Goal: Task Accomplishment & Management: Manage account settings

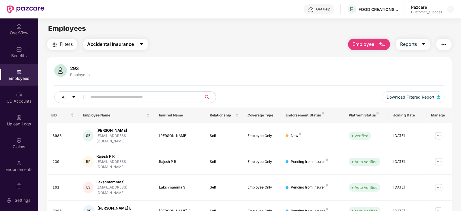
click at [144, 46] on icon "caret-down" at bounding box center [141, 44] width 5 height 5
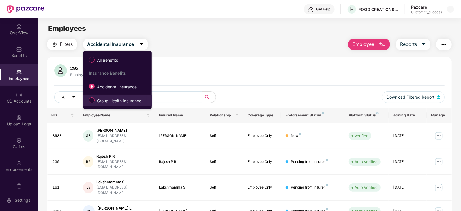
click at [123, 99] on span "Group Health Insurance" at bounding box center [119, 101] width 49 height 6
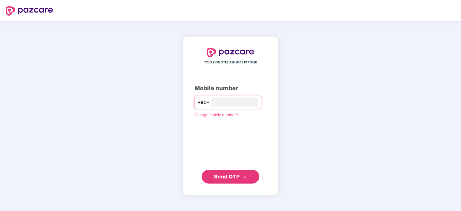
type input "**********"
click at [235, 176] on span "Send OTP" at bounding box center [227, 176] width 26 height 6
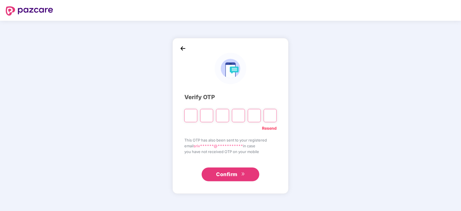
paste input "*"
type input "*"
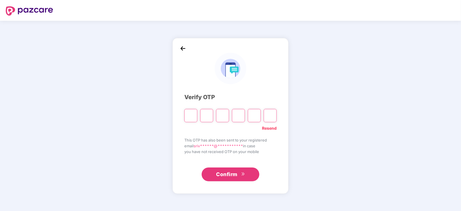
type input "*"
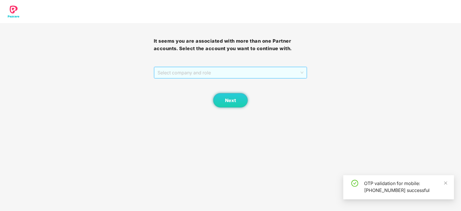
click at [297, 77] on span "Select company and role" at bounding box center [230, 72] width 146 height 11
click at [209, 85] on div "Pazcare - CUSTOMER_SUCCESS" at bounding box center [230, 84] width 147 height 6
click at [232, 99] on span "Next" at bounding box center [230, 100] width 11 height 5
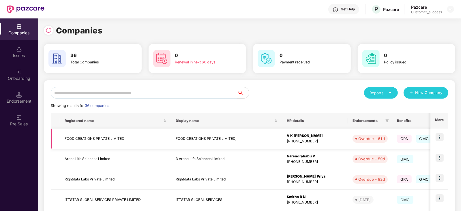
click at [217, 136] on td "FOOD CREATIONS PRIVATE LIMITED," at bounding box center [226, 139] width 111 height 20
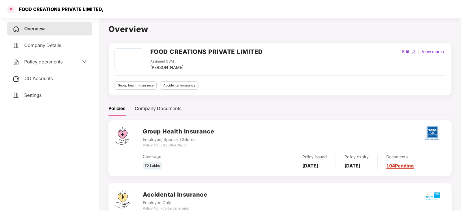
click at [14, 10] on div at bounding box center [10, 9] width 9 height 9
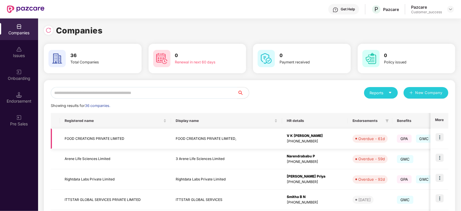
click at [439, 135] on img at bounding box center [439, 137] width 8 height 8
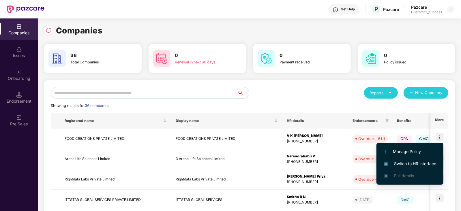
click at [426, 161] on span "Switch to HR interface" at bounding box center [409, 164] width 52 height 6
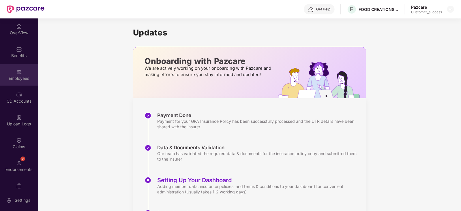
click at [19, 80] on div "Employees" at bounding box center [19, 79] width 38 height 6
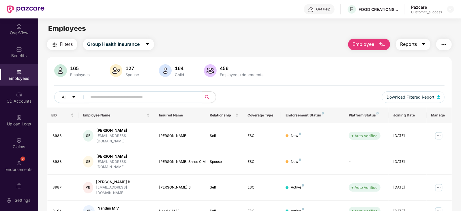
click at [425, 42] on button "Reports" at bounding box center [412, 45] width 35 height 12
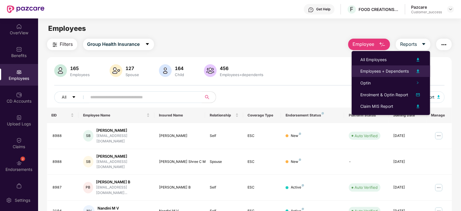
click at [404, 70] on div "Employees + Dependents" at bounding box center [384, 71] width 48 height 6
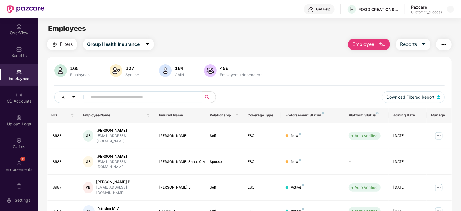
click at [183, 43] on div "Filters Group Health Insurance Employee Reports" at bounding box center [249, 45] width 405 height 12
click at [148, 44] on icon "caret-down" at bounding box center [147, 44] width 3 height 2
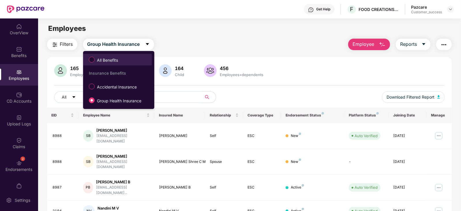
click at [127, 60] on span "All Benefits" at bounding box center [117, 60] width 63 height 10
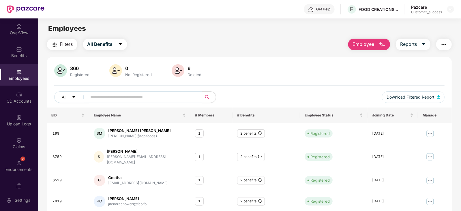
click at [110, 97] on input "text" at bounding box center [142, 97] width 103 height 9
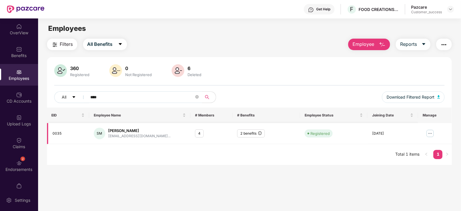
type input "****"
click at [431, 132] on img at bounding box center [429, 133] width 9 height 9
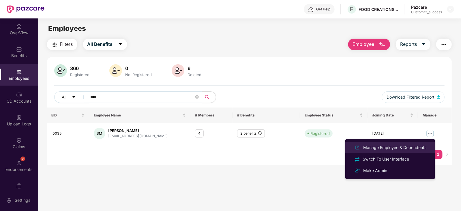
click at [395, 149] on div "Manage Employee & Dependents" at bounding box center [394, 147] width 65 height 6
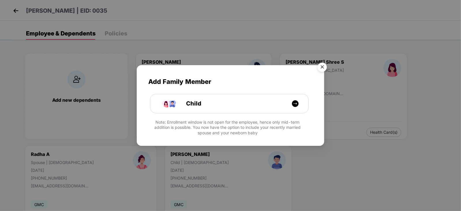
click at [323, 68] on img "Close" at bounding box center [322, 68] width 16 height 16
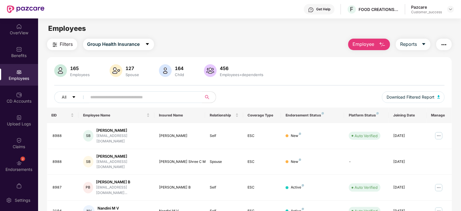
click at [115, 95] on input "text" at bounding box center [142, 97] width 103 height 9
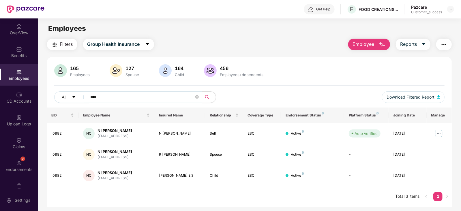
type input "****"
click at [353, 9] on span "F" at bounding box center [351, 9] width 3 height 7
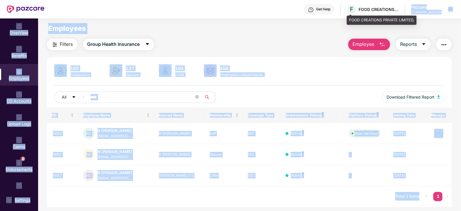
drag, startPoint x: 349, startPoint y: 19, endPoint x: 396, endPoint y: 5, distance: 49.0
click at [396, 5] on div "Get Help F FOOD CREATIONS PRIVATE LIMITED, Pazcare Customer_success OverView Be…" at bounding box center [230, 105] width 461 height 211
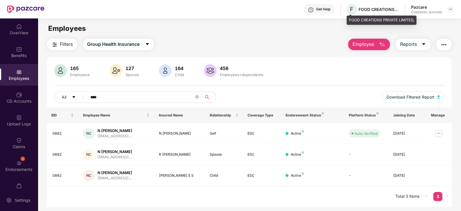
click at [349, 7] on span "F" at bounding box center [351, 9] width 10 height 10
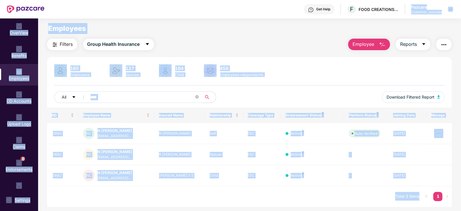
drag, startPoint x: 349, startPoint y: 18, endPoint x: 402, endPoint y: 14, distance: 52.6
click at [402, 14] on div "Get Help F FOOD CREATIONS PRIVATE LIMITED, Pazcare Customer_success OverView Be…" at bounding box center [230, 105] width 461 height 211
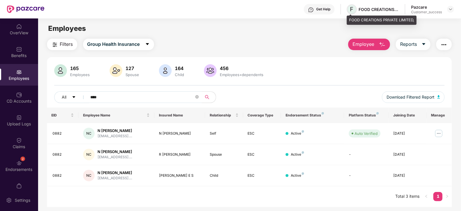
click at [353, 9] on span "F" at bounding box center [351, 9] width 10 height 10
click at [352, 10] on span "F" at bounding box center [351, 9] width 3 height 7
drag, startPoint x: 349, startPoint y: 19, endPoint x: 412, endPoint y: 21, distance: 63.4
click at [412, 21] on div "FOOD CREATIONS PRIVATE LIMITED," at bounding box center [381, 20] width 70 height 9
copy div "FOOD CREATIONS PRIVATE LIMITED"
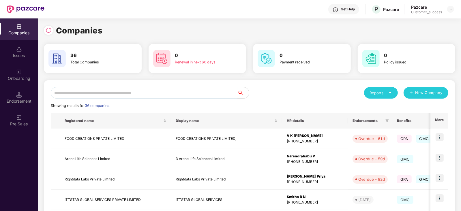
click at [98, 93] on input "text" at bounding box center [144, 93] width 186 height 12
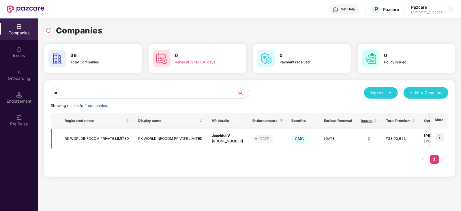
type input "**"
click at [440, 134] on img at bounding box center [439, 137] width 8 height 8
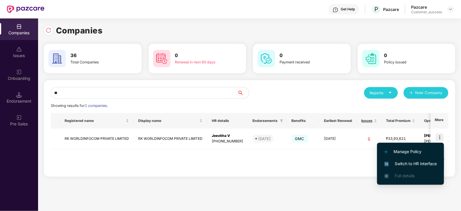
click at [415, 165] on span "Switch to HR interface" at bounding box center [410, 164] width 52 height 6
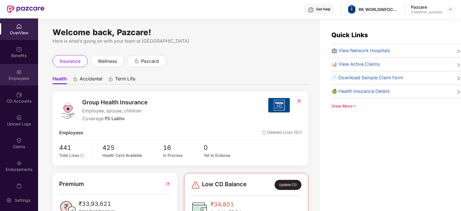
click at [17, 78] on div "Employees" at bounding box center [19, 79] width 38 height 6
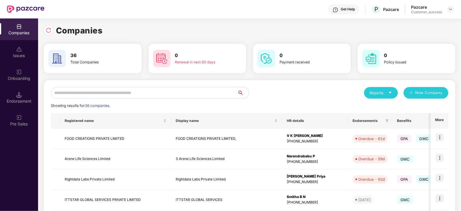
click at [101, 92] on input "text" at bounding box center [144, 93] width 186 height 12
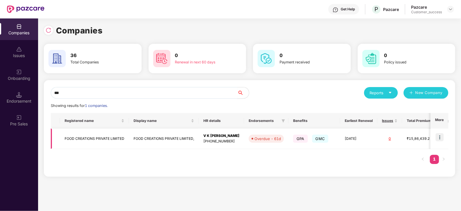
type input "***"
click at [437, 137] on img at bounding box center [439, 137] width 8 height 8
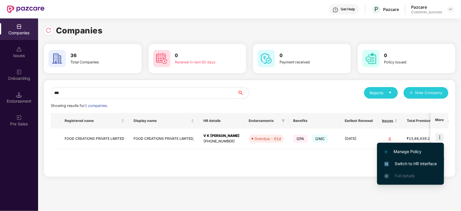
click at [421, 164] on span "Switch to HR interface" at bounding box center [410, 164] width 52 height 6
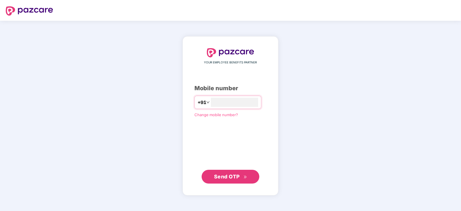
click at [208, 95] on div "YOUR EMPLOYEE BENEFITS PARTNER Mobile number +91 Change mobile number? Send OTP" at bounding box center [230, 115] width 72 height 135
click at [216, 104] on input "number" at bounding box center [234, 102] width 47 height 9
type input "**********"
click at [234, 173] on span "Send OTP" at bounding box center [230, 176] width 33 height 8
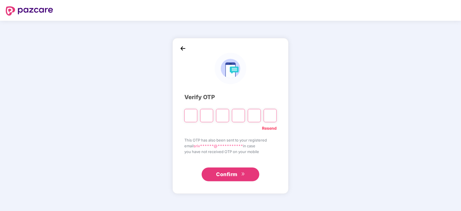
paste input "*"
type input "*"
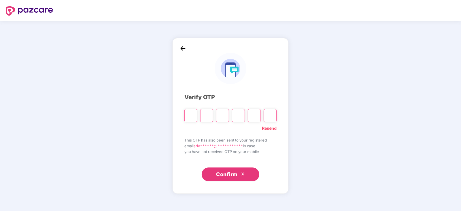
type input "*"
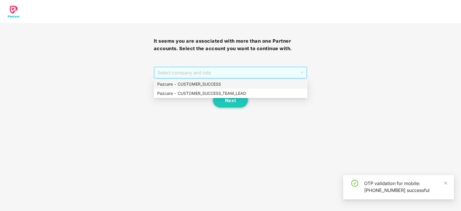
click at [299, 76] on span "Select company and role" at bounding box center [230, 72] width 146 height 11
click at [203, 74] on span "Select company and role" at bounding box center [230, 72] width 146 height 11
click at [203, 86] on div "Pazcare - CUSTOMER_SUCCESS" at bounding box center [230, 84] width 147 height 6
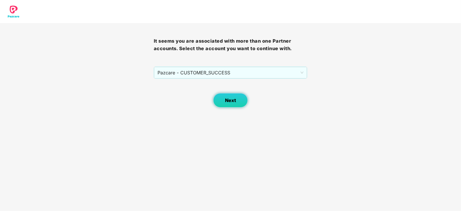
click at [230, 98] on span "Next" at bounding box center [230, 100] width 11 height 5
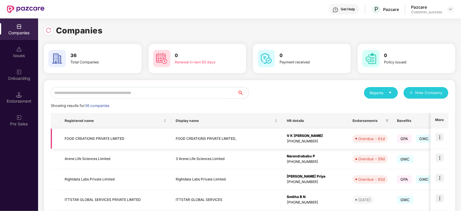
click at [440, 138] on img at bounding box center [439, 137] width 8 height 8
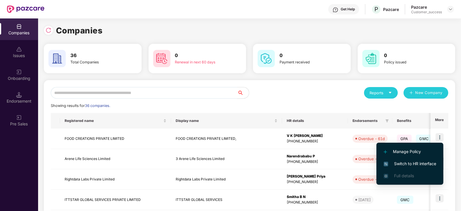
click at [412, 163] on span "Switch to HR interface" at bounding box center [409, 164] width 52 height 6
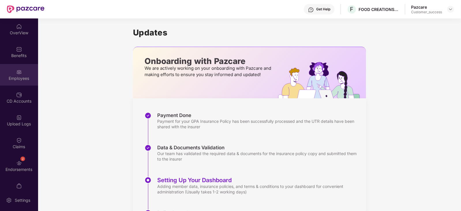
click at [18, 74] on img at bounding box center [19, 72] width 6 height 6
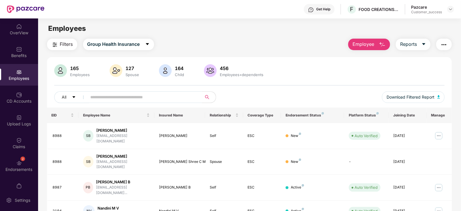
click at [101, 99] on input "text" at bounding box center [142, 97] width 103 height 9
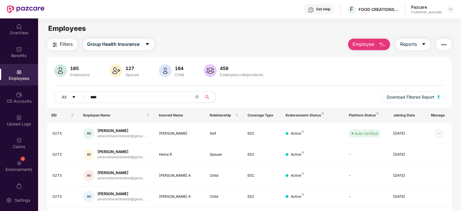
click at [154, 97] on input "****" at bounding box center [142, 97] width 103 height 9
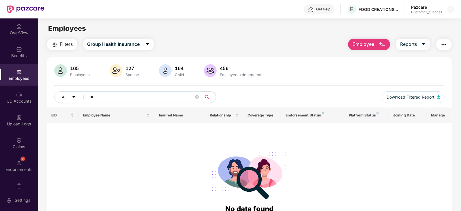
type input "*"
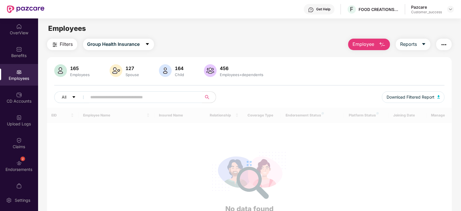
paste input "**********"
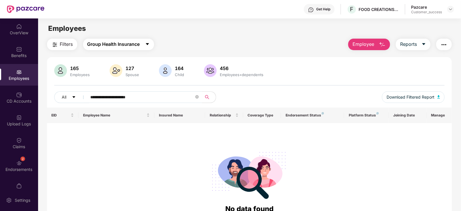
type input "**********"
click at [148, 46] on icon "caret-down" at bounding box center [147, 44] width 5 height 5
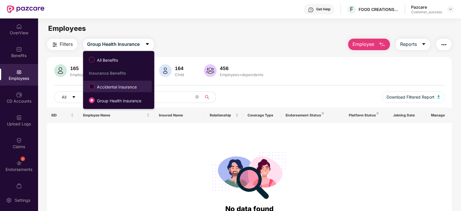
click at [121, 87] on span "Accidental Insurance" at bounding box center [117, 87] width 44 height 6
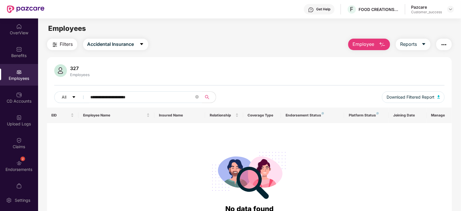
click at [161, 96] on input "**********" at bounding box center [142, 97] width 103 height 9
click at [197, 97] on icon "close-circle" at bounding box center [196, 96] width 3 height 3
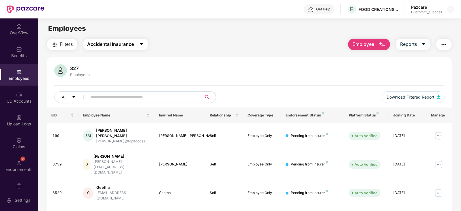
click at [143, 44] on icon "caret-down" at bounding box center [141, 44] width 3 height 2
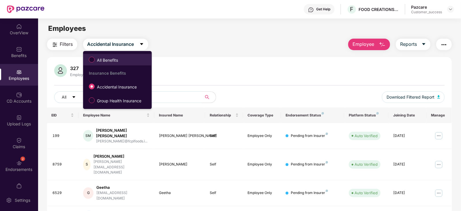
click at [114, 58] on span "All Benefits" at bounding box center [108, 60] width 26 height 6
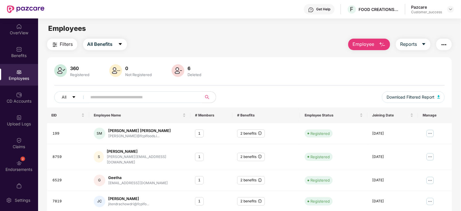
click at [110, 97] on input "text" at bounding box center [142, 97] width 103 height 9
type input "*"
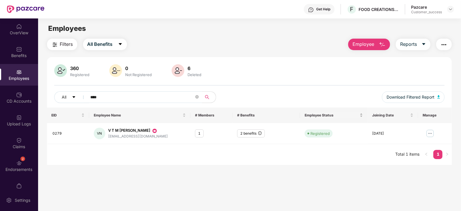
type input "****"
click at [426, 130] on img at bounding box center [429, 133] width 9 height 9
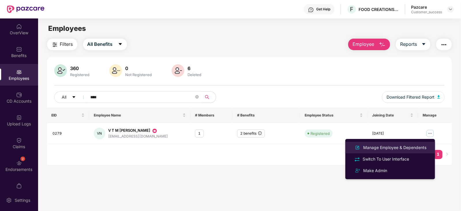
click at [407, 148] on div "Manage Employee & Dependents" at bounding box center [394, 147] width 65 height 6
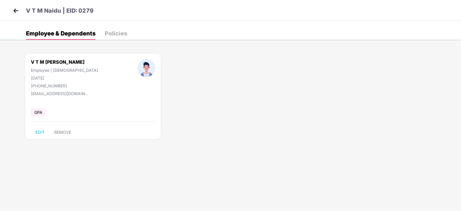
click at [17, 9] on img at bounding box center [16, 10] width 9 height 9
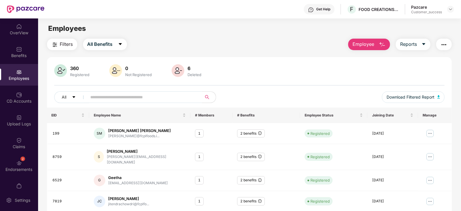
click at [111, 94] on input "text" at bounding box center [142, 97] width 103 height 9
paste input "***"
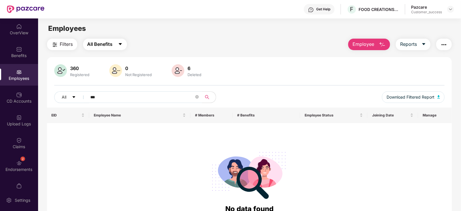
type input "***"
click at [122, 46] on icon "caret-down" at bounding box center [120, 44] width 5 height 5
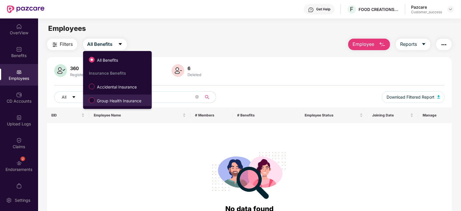
click at [119, 99] on span "Group Health Insurance" at bounding box center [119, 101] width 49 height 6
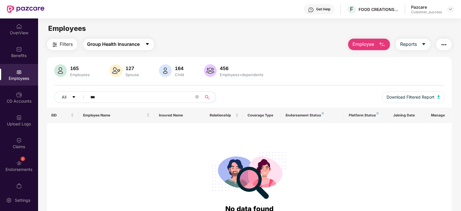
click at [146, 45] on icon "caret-down" at bounding box center [147, 44] width 5 height 5
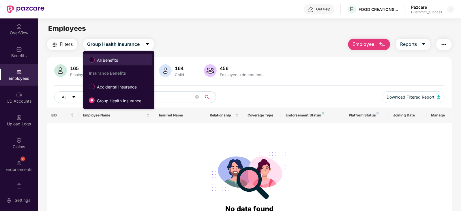
click at [120, 60] on span "All Benefits" at bounding box center [108, 60] width 26 height 6
